Goal: Task Accomplishment & Management: Use online tool/utility

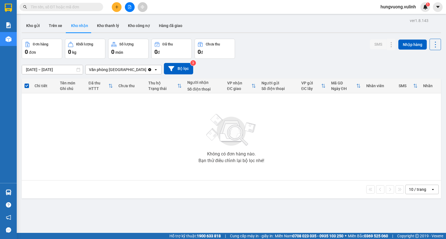
click at [117, 8] on icon "plus" at bounding box center [117, 7] width 4 height 4
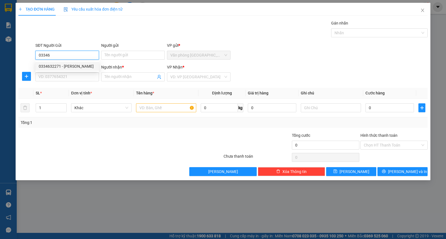
click at [88, 66] on div "0334632271 - [PERSON_NAME]" at bounding box center [67, 66] width 57 height 6
type input "0334632271"
type input "QUÁCH VĂN THỨC"
type input "0869643718"
type input "MAI"
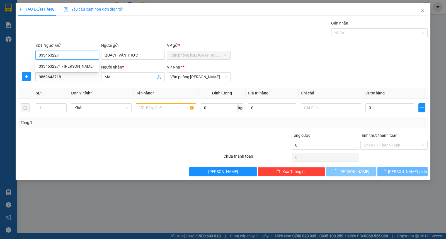
type input "40.000"
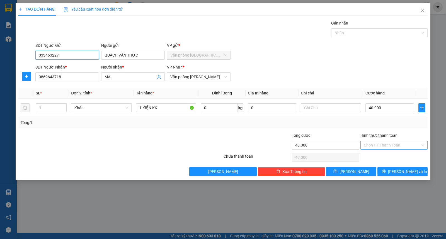
type input "0334632271"
drag, startPoint x: 402, startPoint y: 148, endPoint x: 394, endPoint y: 147, distance: 7.8
click at [402, 148] on input "Hình thức thanh toán" at bounding box center [392, 145] width 57 height 8
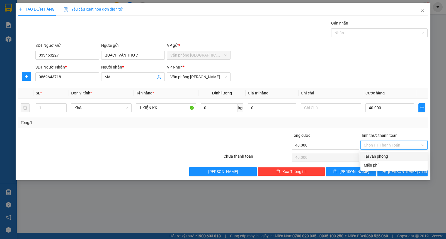
click at [366, 154] on div "Tại văn phòng" at bounding box center [394, 156] width 60 height 6
type input "0"
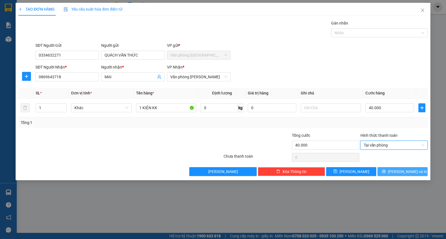
click at [386, 170] on button "[PERSON_NAME] và In" at bounding box center [402, 171] width 50 height 9
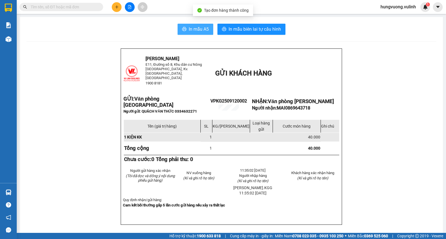
click at [196, 28] on span "In mẫu A5" at bounding box center [199, 29] width 20 height 7
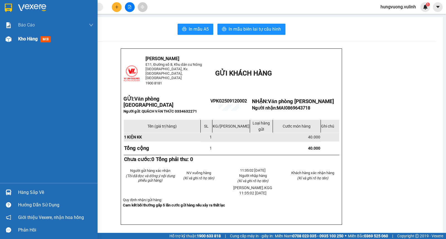
click at [22, 41] on span "Kho hàng" at bounding box center [28, 38] width 20 height 5
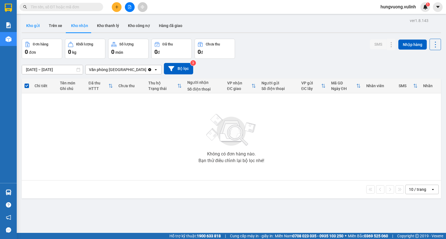
click at [32, 25] on button "Kho gửi" at bounding box center [33, 25] width 23 height 13
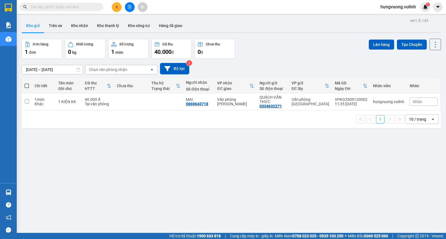
click at [26, 84] on span at bounding box center [27, 86] width 4 height 4
click at [27, 83] on input "checkbox" at bounding box center [27, 83] width 0 height 0
checkbox input "true"
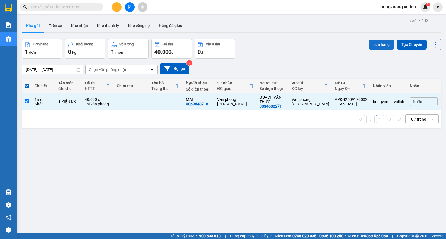
click at [374, 45] on button "Lên hàng" at bounding box center [381, 45] width 25 height 10
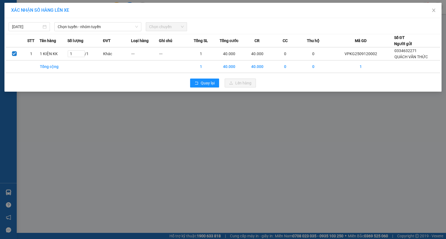
click at [109, 16] on div "XÁC NHẬN SỐ HÀNG LÊN XE" at bounding box center [222, 10] width 437 height 15
click at [106, 24] on span "Chọn tuyến - nhóm tuyến" at bounding box center [98, 27] width 80 height 8
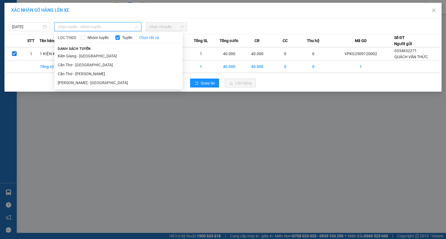
drag, startPoint x: 109, startPoint y: 56, endPoint x: 163, endPoint y: 40, distance: 56.4
click at [109, 56] on li "Kiên Giang - [GEOGRAPHIC_DATA]" at bounding box center [118, 56] width 128 height 9
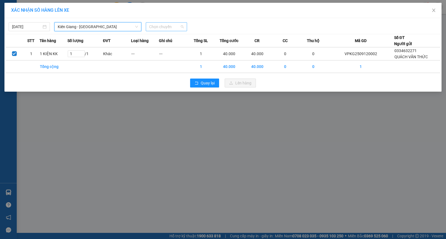
click at [172, 29] on span "Chọn chuyến" at bounding box center [166, 27] width 35 height 8
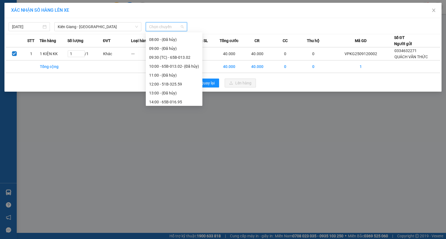
scroll to position [48, 0]
click at [179, 81] on div "12:00 - 51B-325.59" at bounding box center [174, 79] width 50 height 6
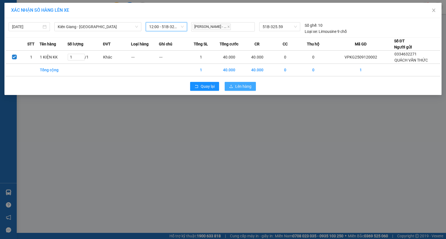
click at [240, 86] on span "Lên hàng" at bounding box center [243, 86] width 16 height 6
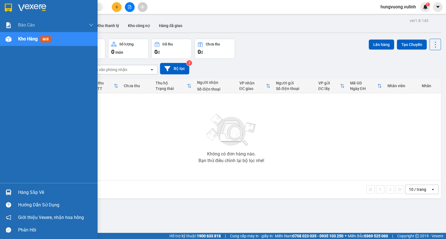
click at [34, 191] on div "Hàng sắp về" at bounding box center [55, 192] width 75 height 8
drag, startPoint x: 29, startPoint y: 191, endPoint x: 64, endPoint y: 193, distance: 35.4
click at [30, 191] on div "Hàng sắp về" at bounding box center [55, 192] width 75 height 8
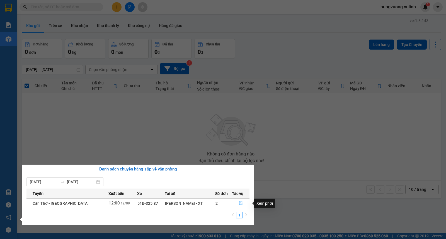
click at [237, 205] on button "button" at bounding box center [240, 203] width 17 height 9
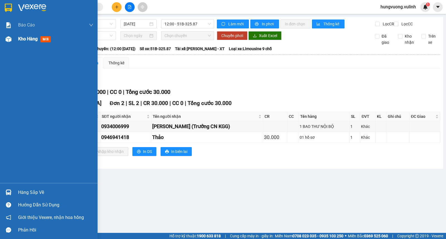
click at [26, 38] on span "Kho hàng" at bounding box center [28, 38] width 20 height 5
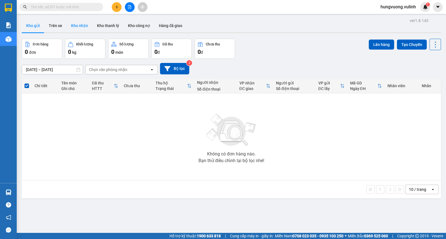
click at [72, 25] on button "Kho nhận" at bounding box center [80, 25] width 26 height 13
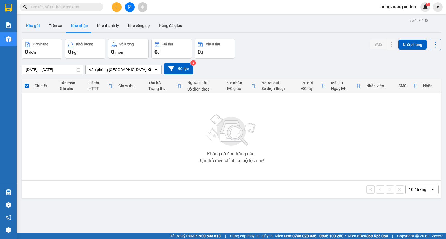
click at [30, 26] on button "Kho gửi" at bounding box center [33, 25] width 23 height 13
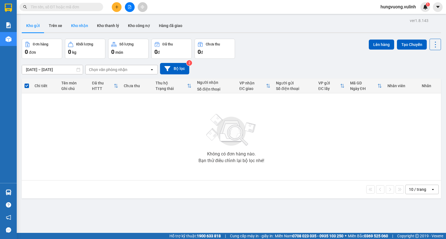
click at [79, 28] on button "Kho nhận" at bounding box center [80, 25] width 26 height 13
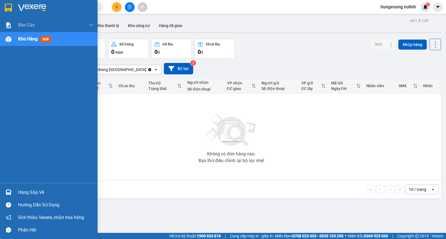
click at [14, 191] on div "Hàng sắp về" at bounding box center [49, 192] width 98 height 13
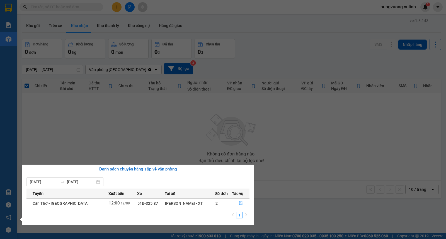
click at [116, 137] on section "Kết quả tìm kiếm ( 0 ) Bộ lọc No Data hungvuong.vulinh 1 Báo cáo BC hàng tồn (t…" at bounding box center [223, 119] width 446 height 239
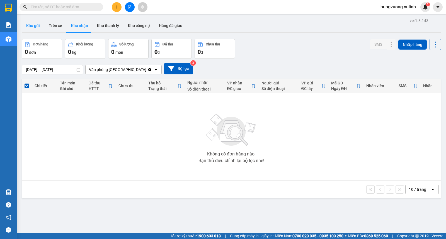
click at [33, 26] on button "Kho gửi" at bounding box center [33, 25] width 23 height 13
